Goal: Information Seeking & Learning: Learn about a topic

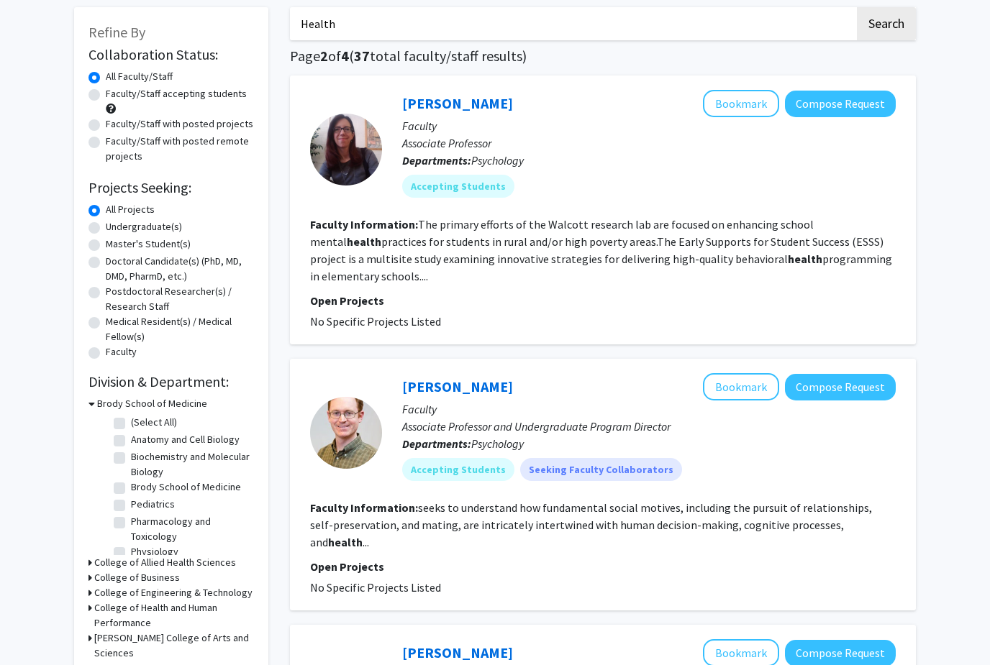
scroll to position [70, 0]
click at [432, 20] on input "Health" at bounding box center [572, 23] width 565 height 33
type input "H"
type input "Microbiology"
click at [885, 22] on button "Search" at bounding box center [886, 23] width 59 height 33
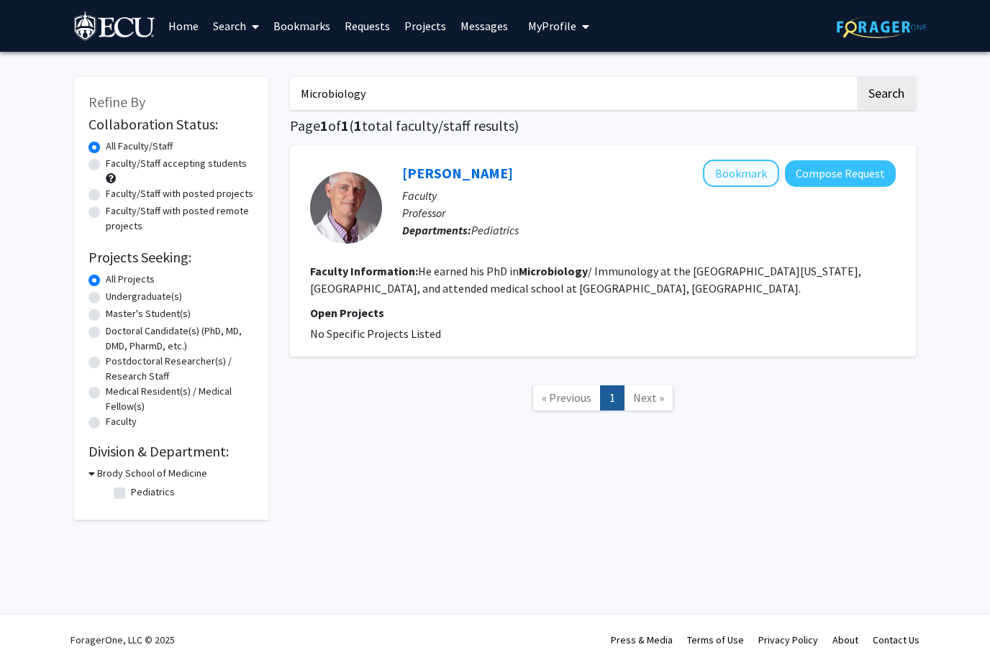
click at [728, 174] on button "Bookmark" at bounding box center [741, 173] width 76 height 27
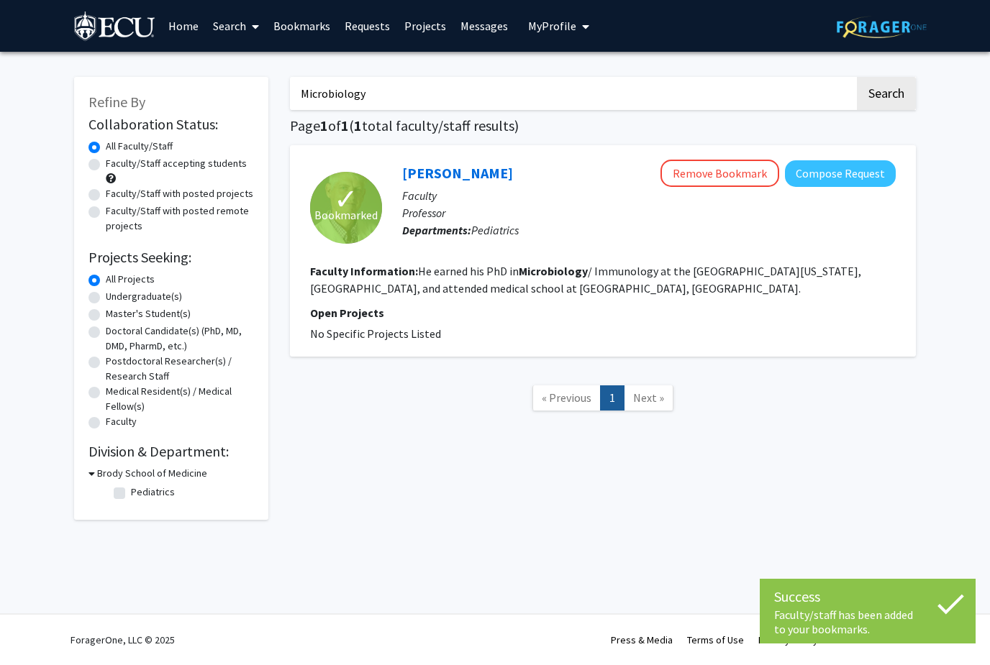
click at [129, 478] on h3 "Brody School of Medicine" at bounding box center [152, 473] width 110 height 15
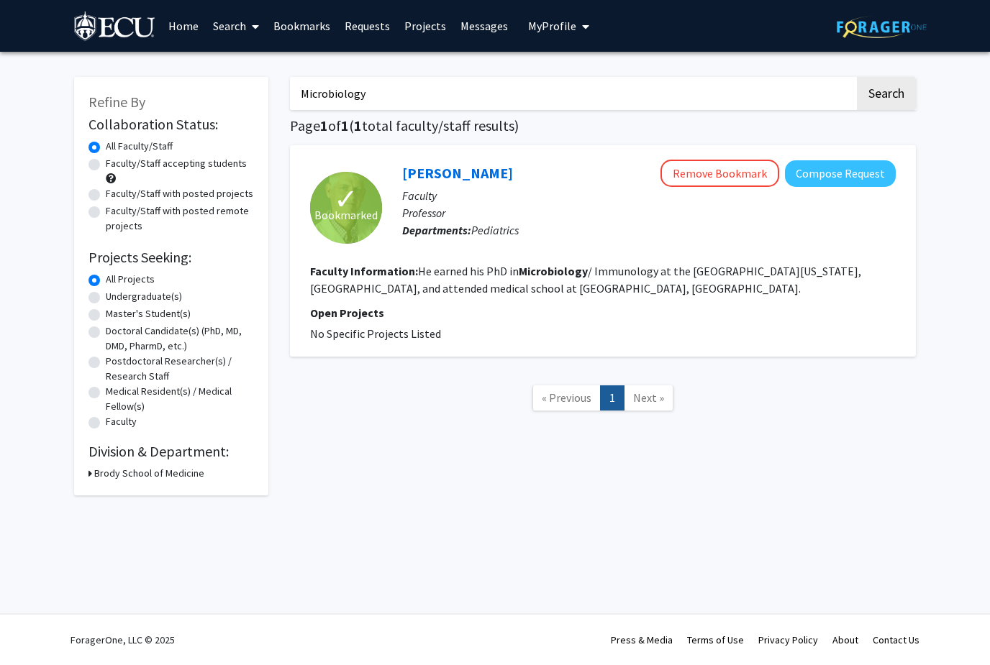
click at [131, 477] on h3 "Brody School of Medicine" at bounding box center [149, 473] width 110 height 15
click at [131, 496] on label "Pediatrics" at bounding box center [153, 492] width 44 height 15
click at [131, 494] on input "Pediatrics" at bounding box center [135, 489] width 9 height 9
checkbox input "true"
click at [129, 491] on fg-checkbox "Pediatrics Pediatrics" at bounding box center [182, 493] width 137 height 17
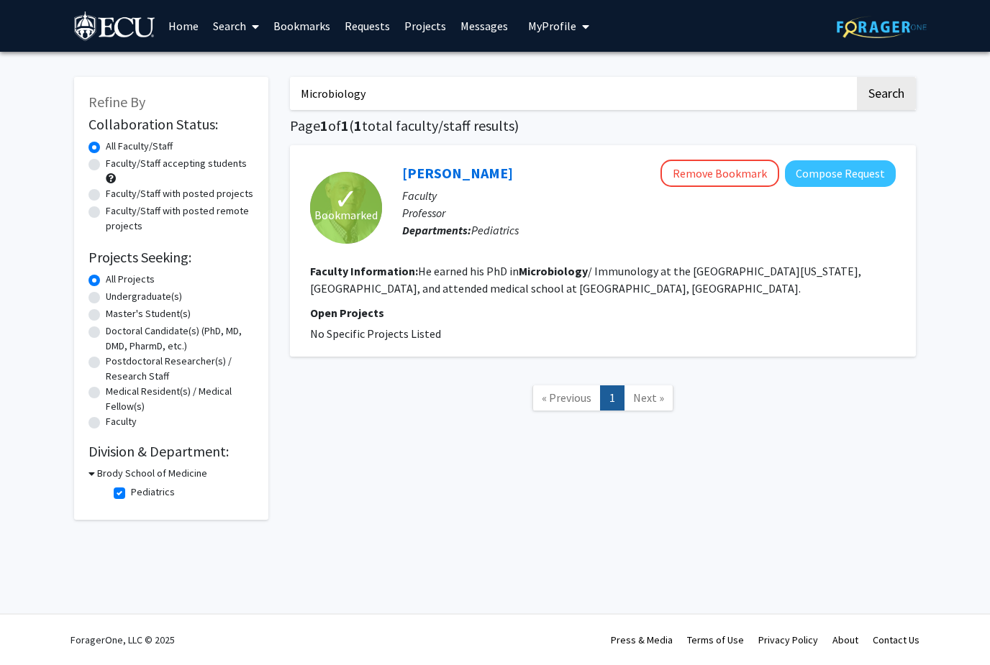
click at [131, 493] on label "Pediatrics" at bounding box center [153, 492] width 44 height 15
click at [131, 493] on input "Pediatrics" at bounding box center [135, 489] width 9 height 9
checkbox input "false"
click at [240, 403] on label "Medical Resident(s) / Medical Fellow(s)" at bounding box center [180, 399] width 148 height 30
click at [115, 393] on input "Medical Resident(s) / Medical Fellow(s)" at bounding box center [110, 388] width 9 height 9
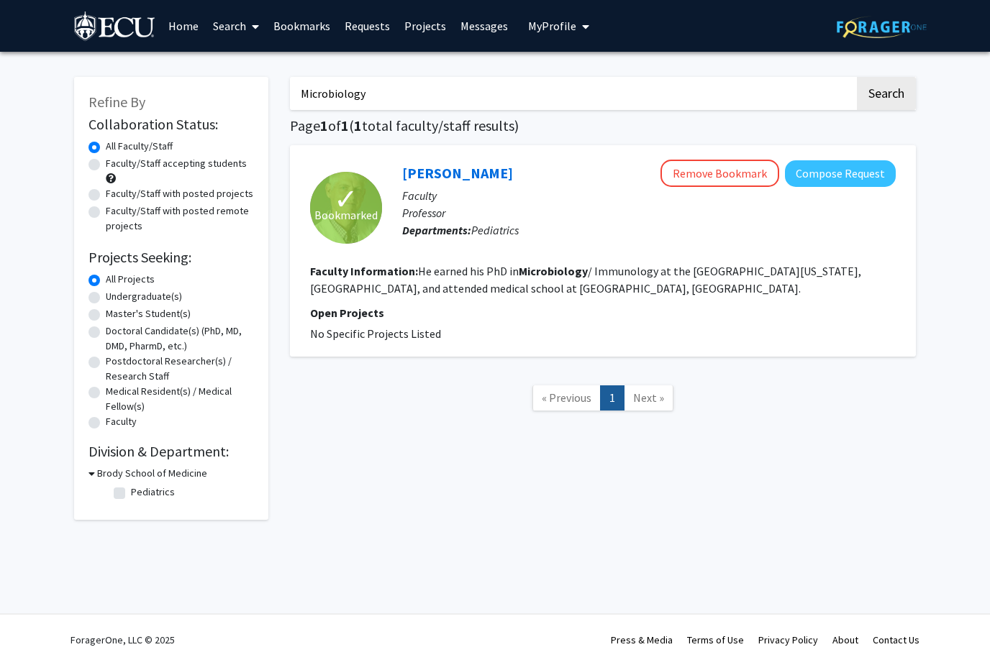
radio input "true"
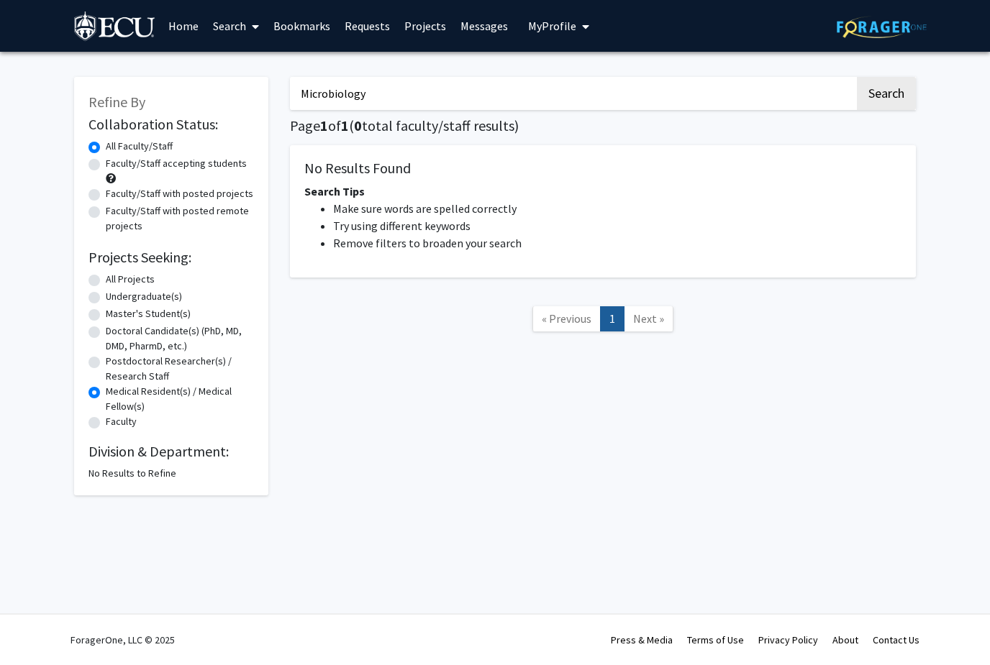
click at [139, 279] on label "All Projects" at bounding box center [130, 279] width 49 height 15
click at [115, 279] on input "All Projects" at bounding box center [110, 276] width 9 height 9
radio input "true"
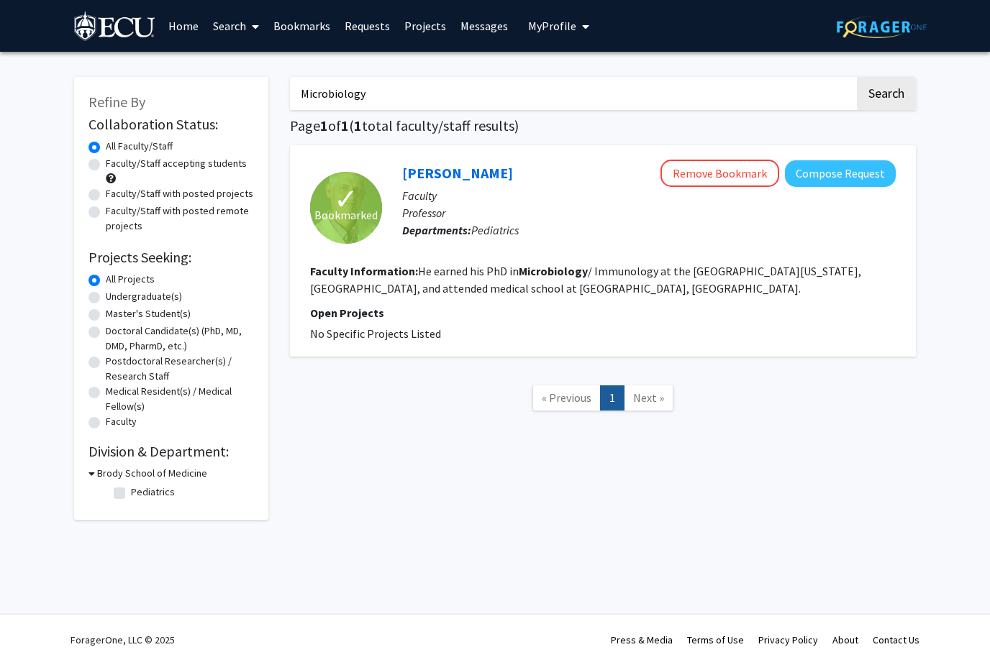
click at [145, 298] on label "Undergraduate(s)" at bounding box center [144, 296] width 76 height 15
click at [115, 298] on input "Undergraduate(s)" at bounding box center [110, 293] width 9 height 9
radio input "true"
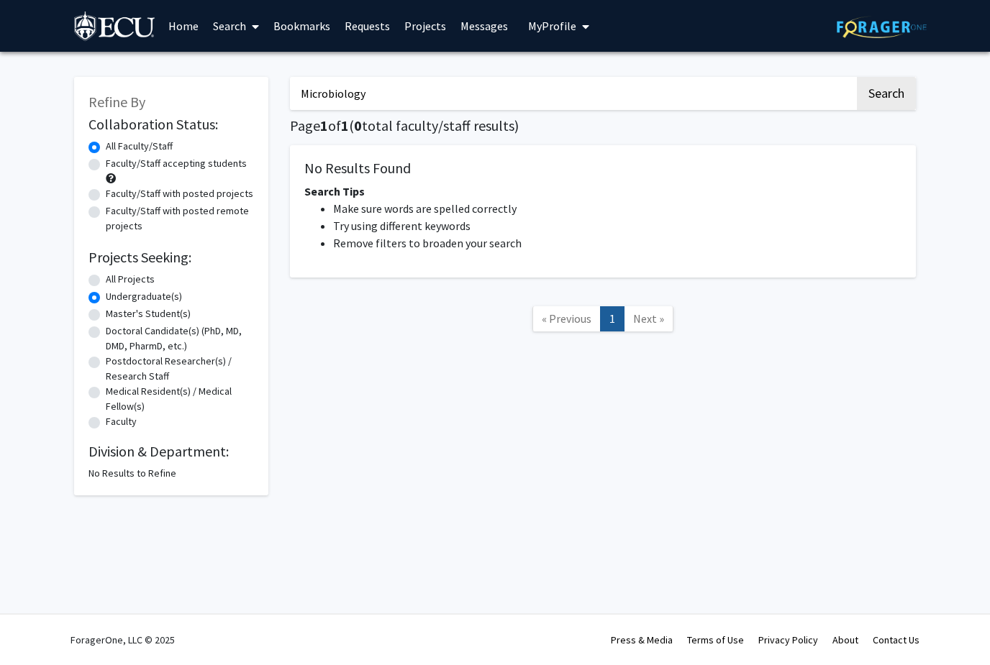
click at [714, 98] on input "Microbiology" at bounding box center [572, 93] width 565 height 33
type input "M"
click at [885, 92] on button "Search" at bounding box center [886, 93] width 59 height 33
radio input "true"
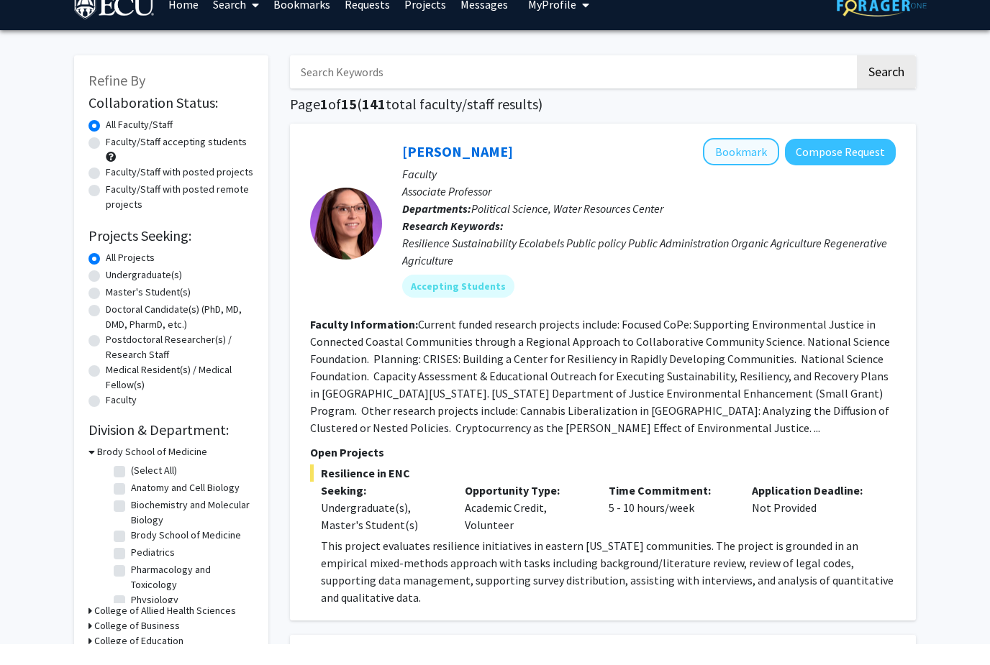
click at [750, 160] on button "Bookmark" at bounding box center [741, 173] width 76 height 27
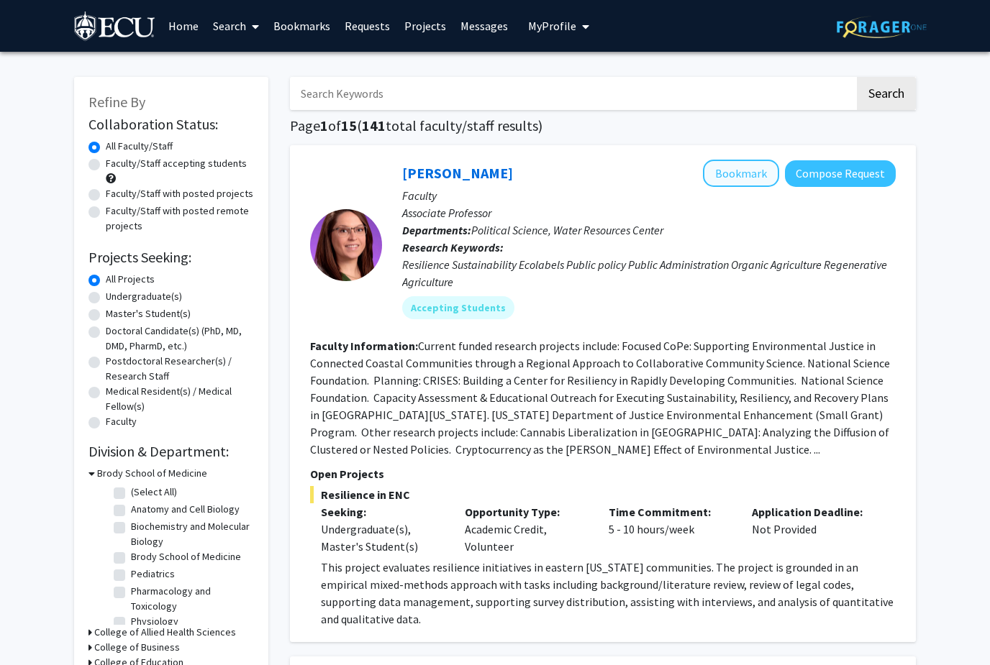
click at [751, 174] on button "Bookmark" at bounding box center [741, 173] width 76 height 27
click at [741, 174] on button "Bookmark" at bounding box center [741, 173] width 76 height 27
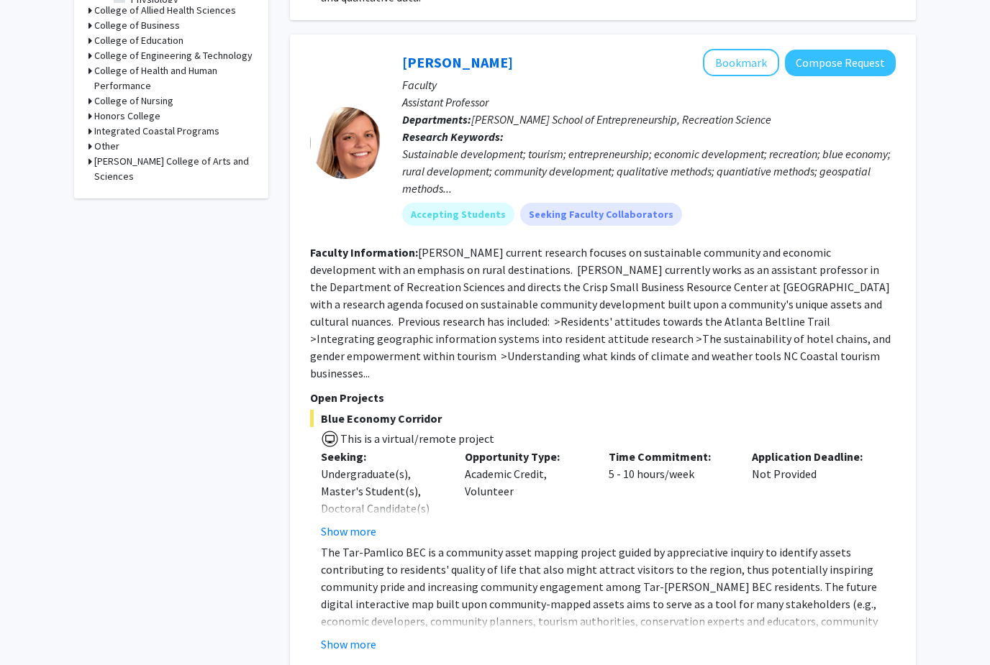
scroll to position [622, 0]
click at [738, 70] on button "Bookmark" at bounding box center [741, 62] width 76 height 27
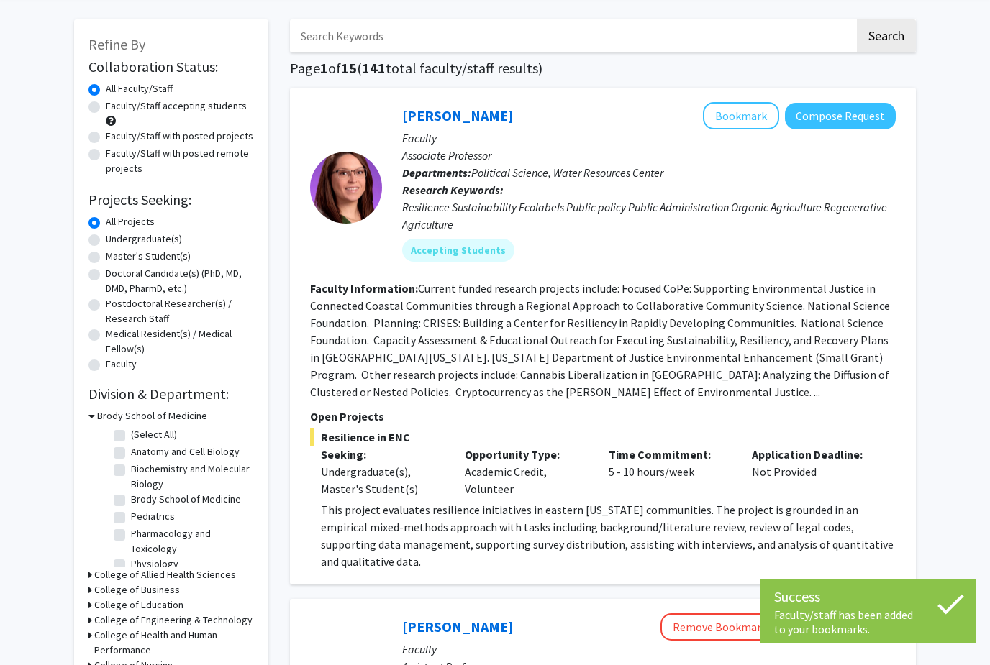
scroll to position [0, 0]
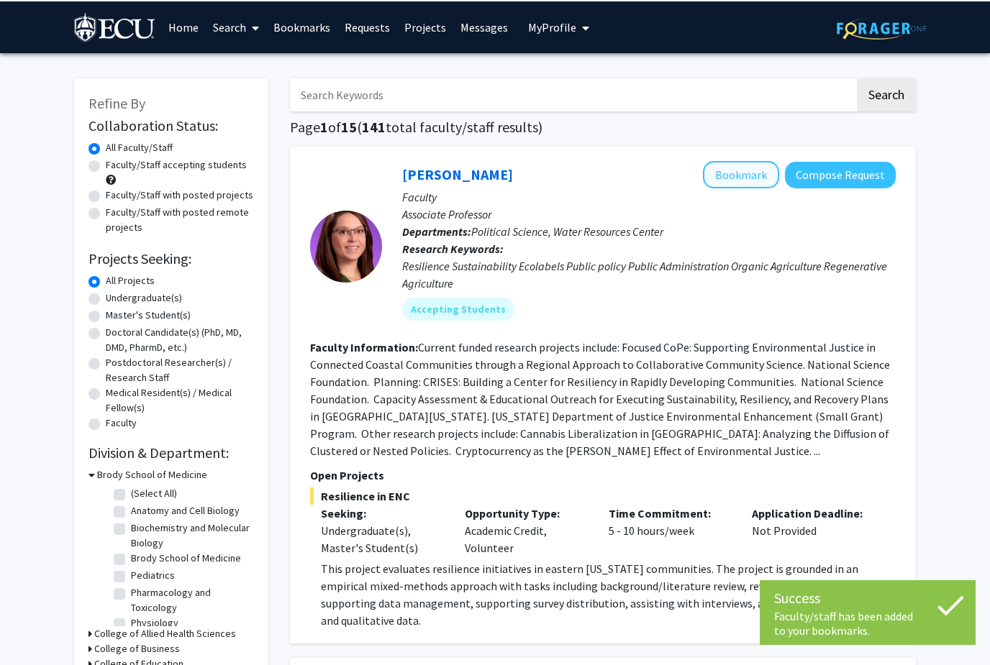
click at [743, 178] on button "Bookmark" at bounding box center [741, 173] width 76 height 27
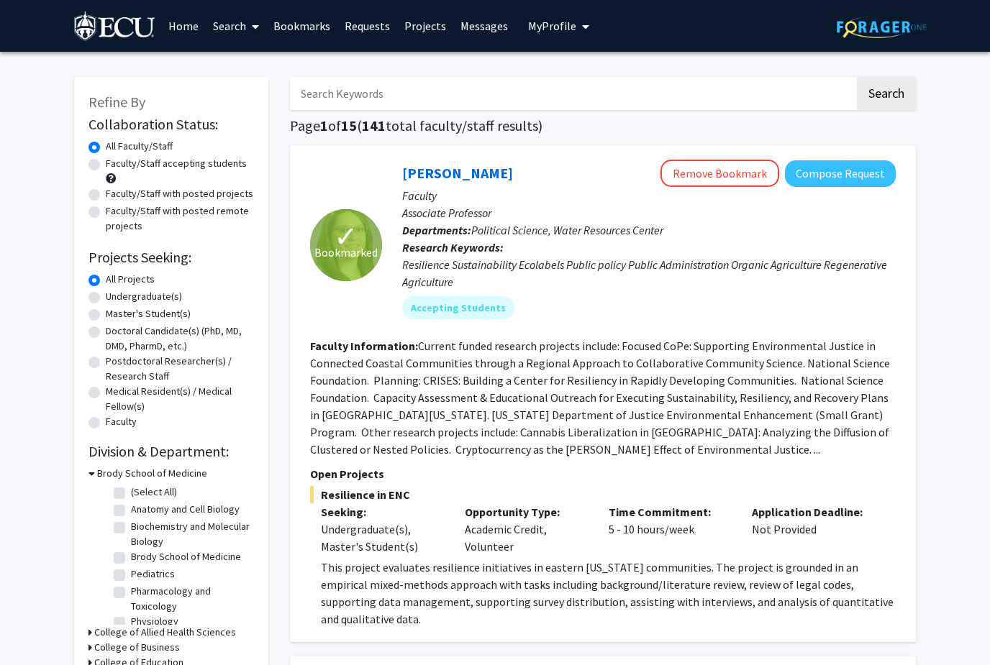
click at [312, 36] on link "Bookmarks" at bounding box center [301, 26] width 71 height 50
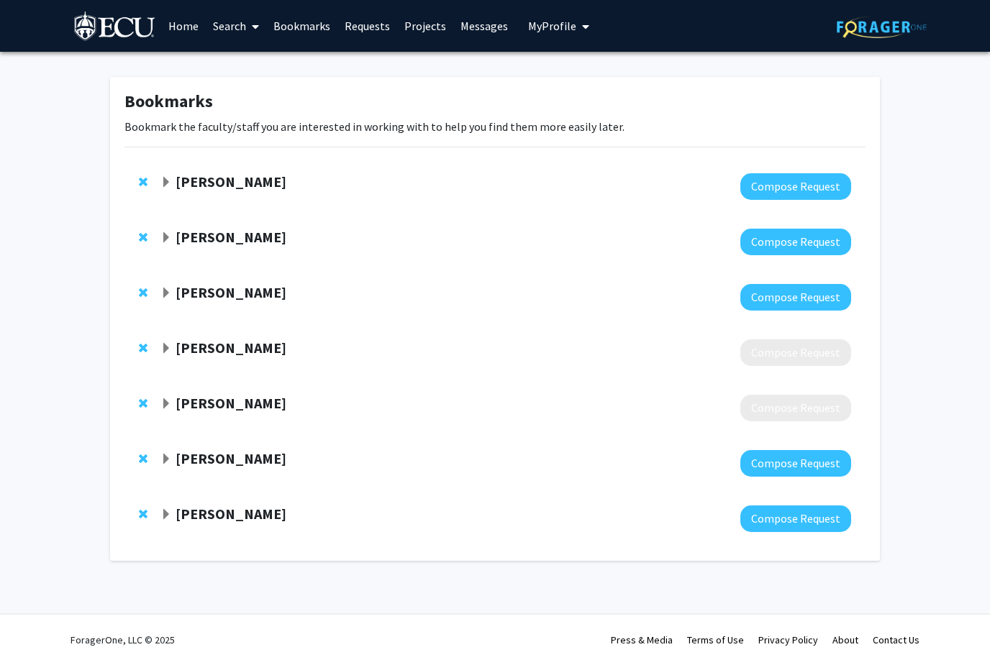
click at [232, 401] on strong "[PERSON_NAME]" at bounding box center [230, 403] width 111 height 18
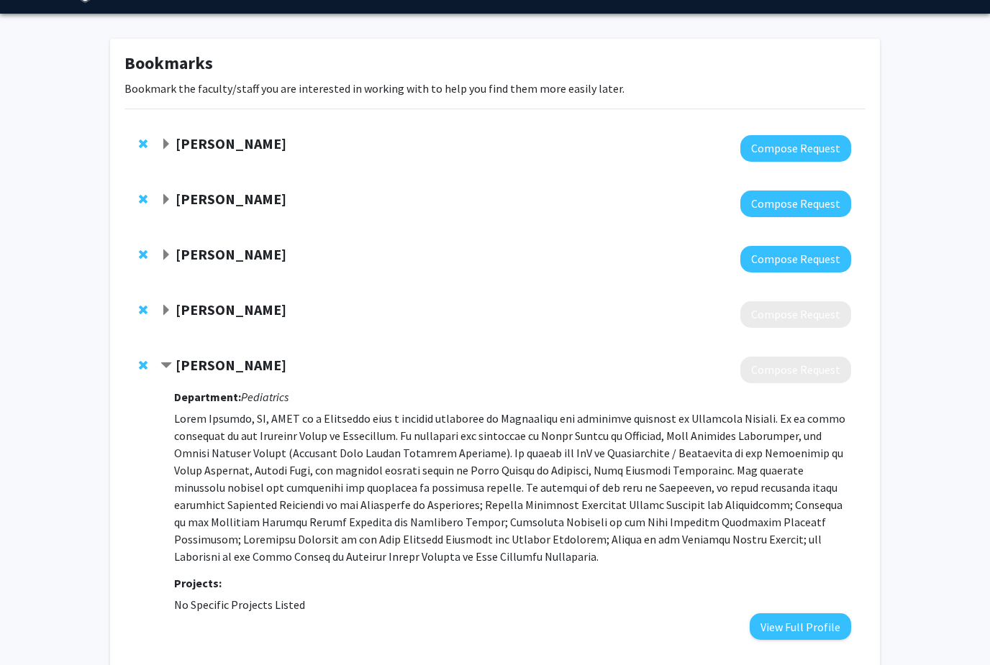
scroll to position [57, 0]
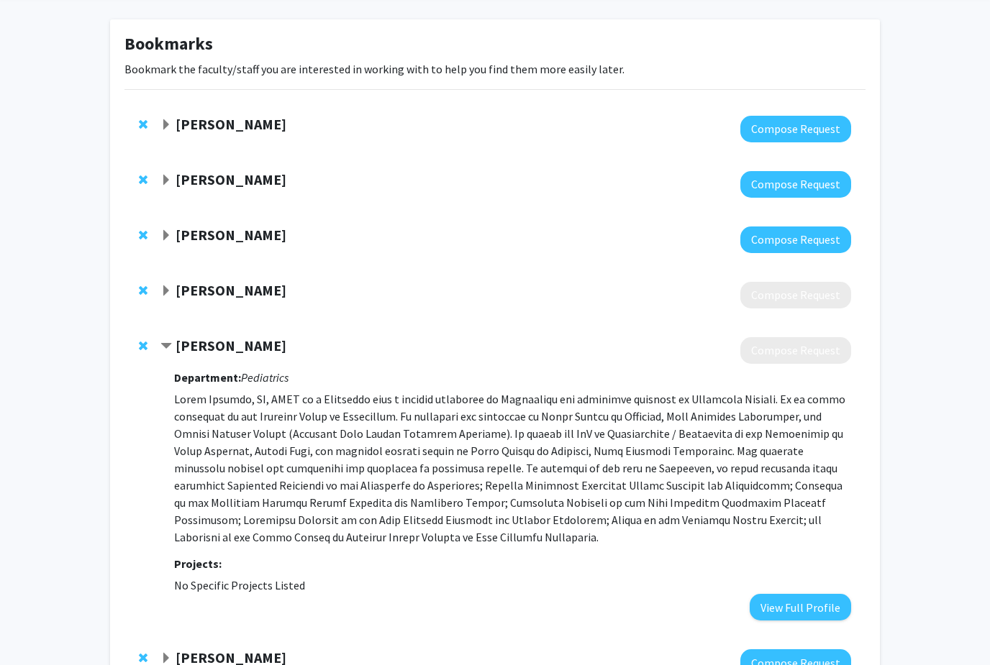
click at [233, 234] on strong "[PERSON_NAME]" at bounding box center [230, 236] width 111 height 18
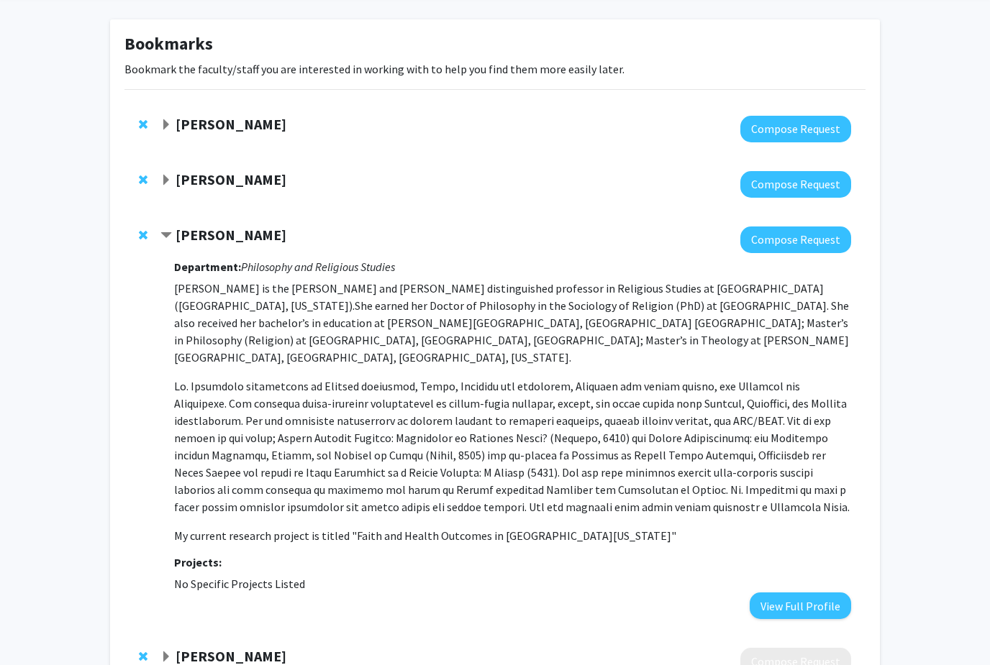
scroll to position [58, 0]
click at [201, 181] on strong "[PERSON_NAME]" at bounding box center [230, 179] width 111 height 18
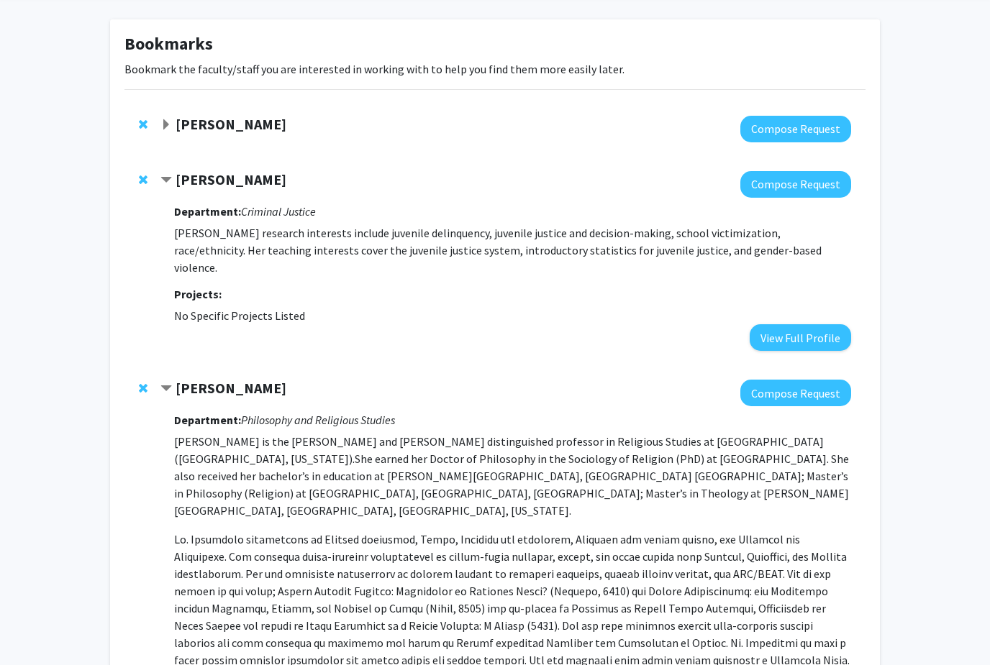
click at [227, 121] on strong "[PERSON_NAME]" at bounding box center [230, 124] width 111 height 18
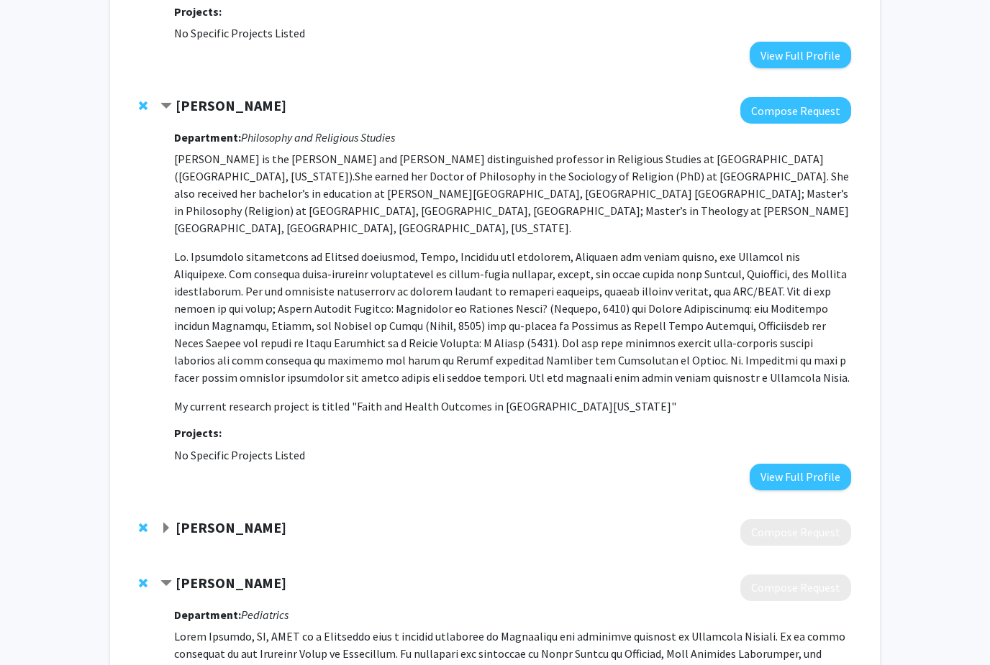
scroll to position [1898, 0]
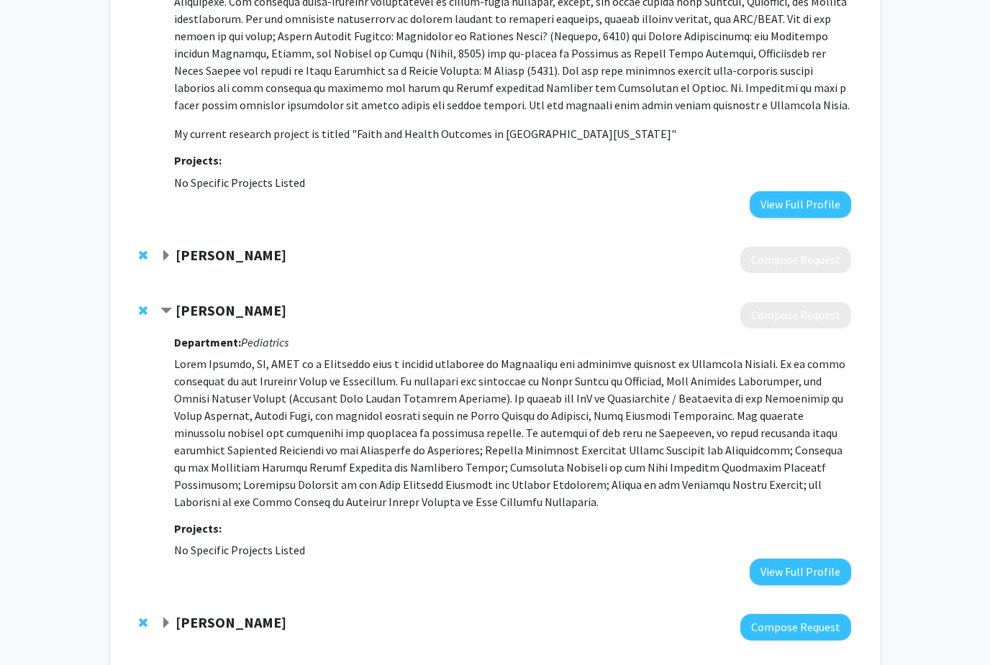
click at [212, 665] on strong "[PERSON_NAME]" at bounding box center [230, 678] width 111 height 18
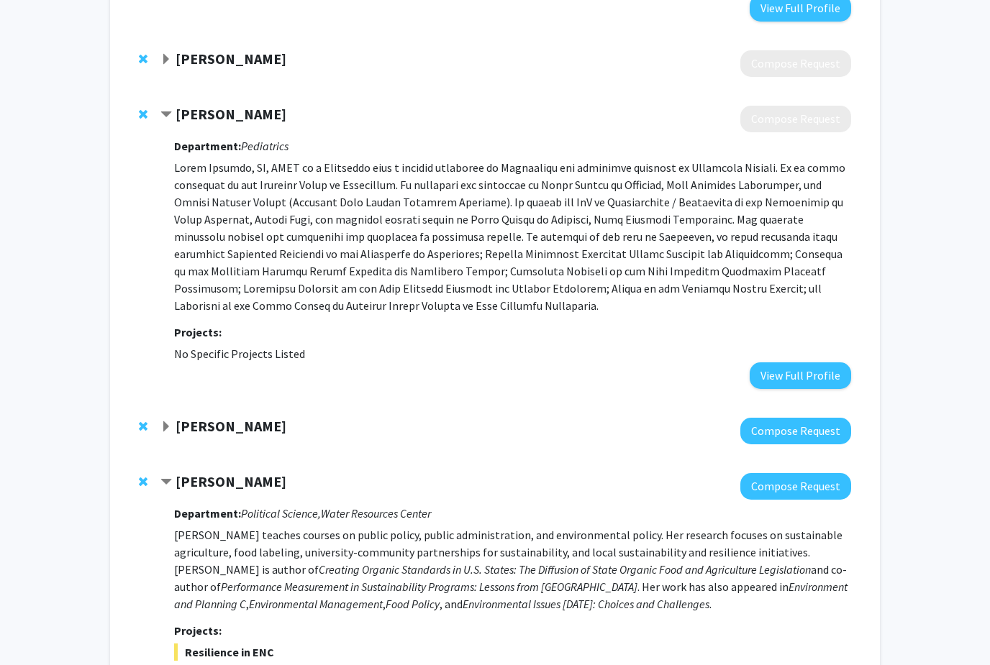
scroll to position [2193, 0]
